Goal: Check status

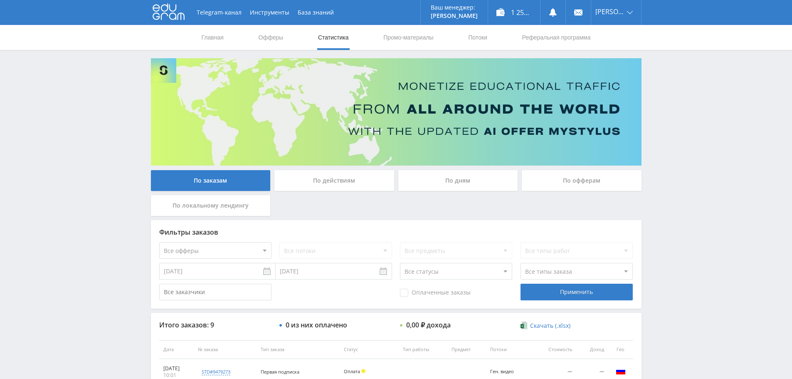
click at [313, 181] on div "По действиям" at bounding box center [334, 180] width 120 height 21
click at [0, 0] on input "По действиям" at bounding box center [0, 0] width 0 height 0
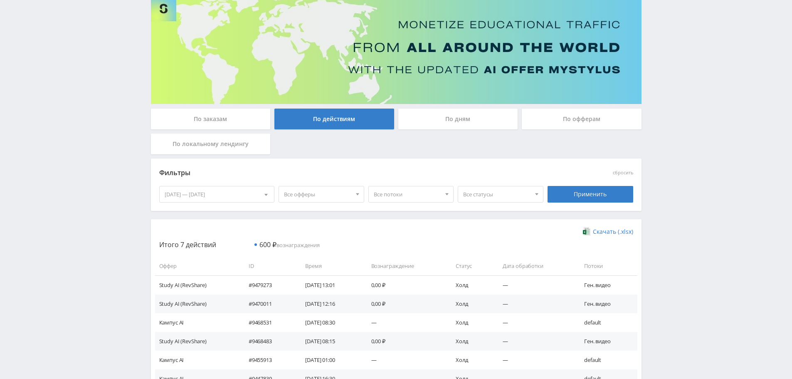
scroll to position [125, 0]
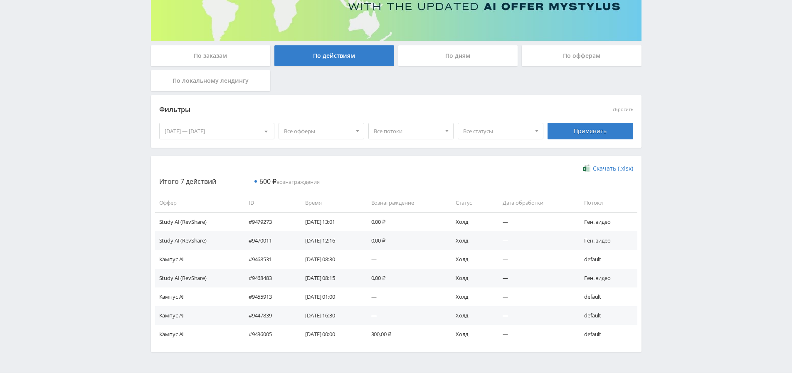
click at [588, 56] on div "По офферам" at bounding box center [582, 55] width 120 height 21
click at [0, 0] on input "По офферам" at bounding box center [0, 0] width 0 height 0
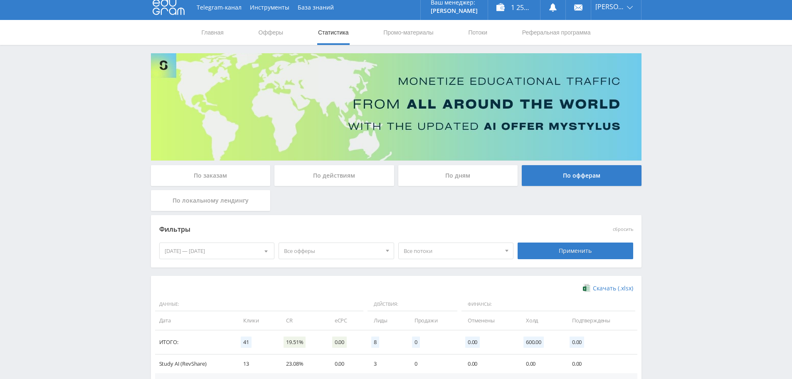
scroll to position [0, 0]
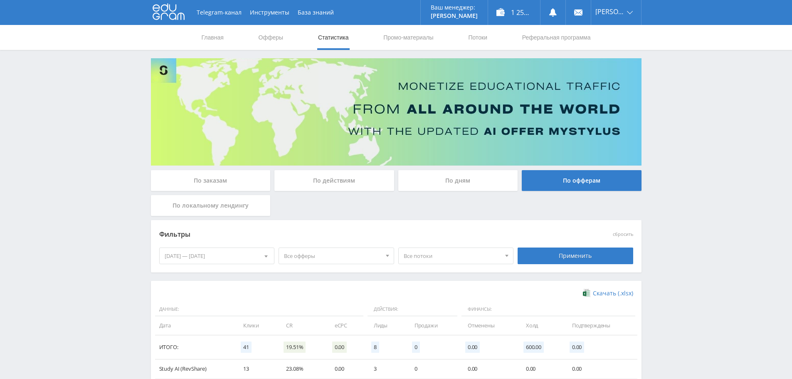
click at [212, 181] on div "По заказам" at bounding box center [211, 180] width 120 height 21
click at [0, 0] on input "По заказам" at bounding box center [0, 0] width 0 height 0
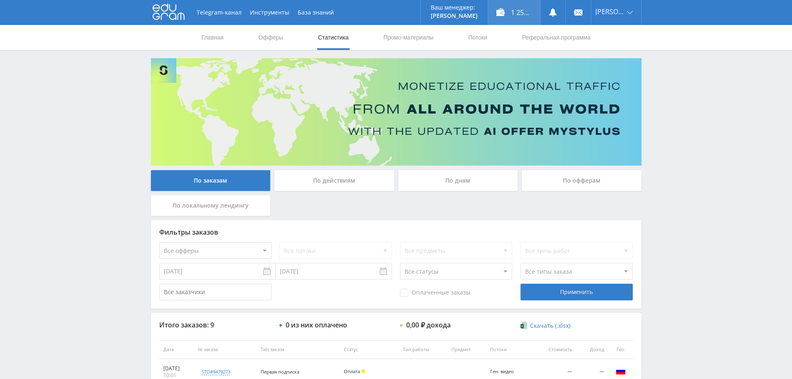
click at [515, 9] on div "1 257,00 ₽" at bounding box center [514, 12] width 52 height 25
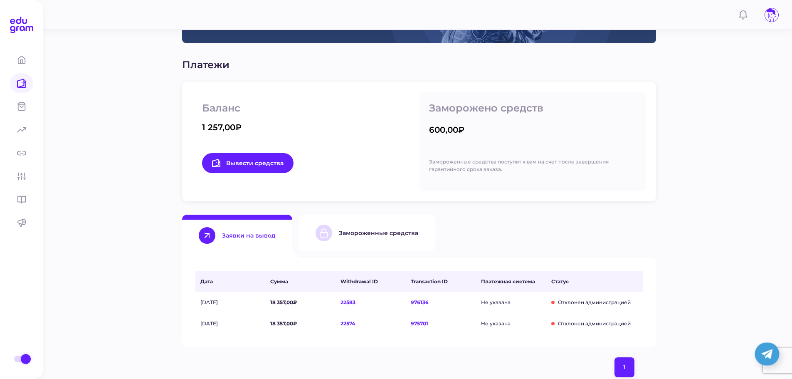
scroll to position [143, 0]
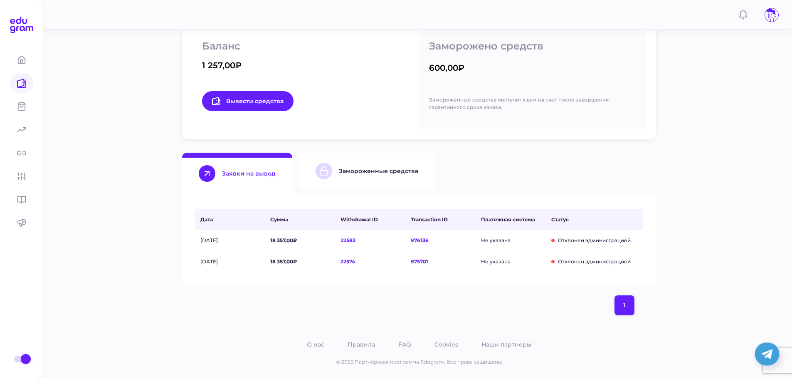
click at [345, 174] on div "Замороженные средства" at bounding box center [378, 170] width 79 height 7
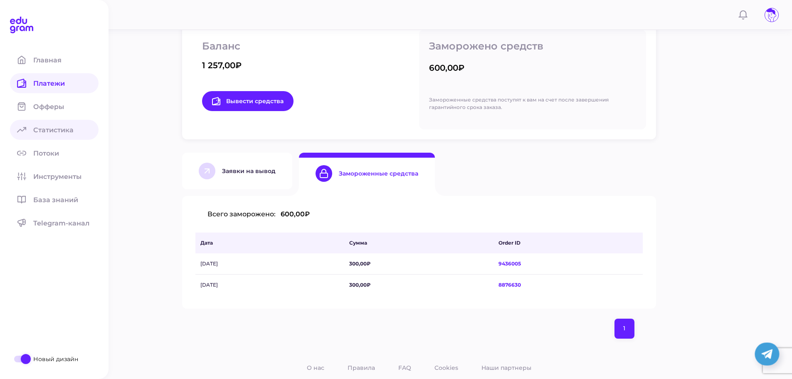
click at [61, 131] on span "Статистика" at bounding box center [58, 130] width 50 height 8
